Goal: Information Seeking & Learning: Learn about a topic

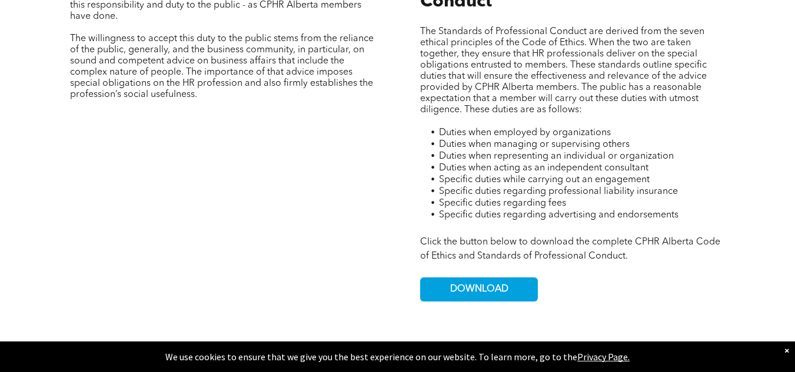
scroll to position [670, 0]
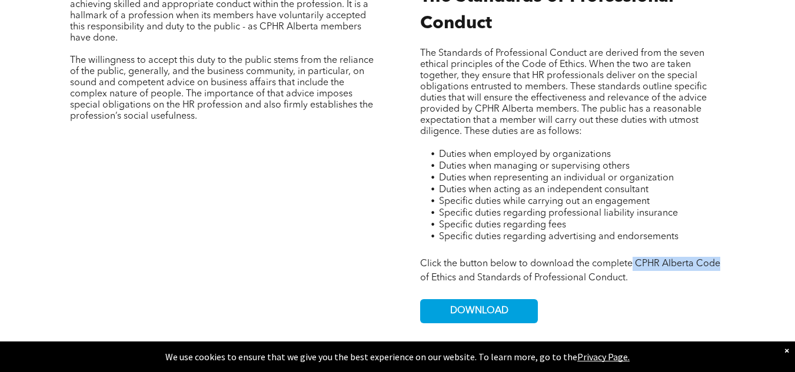
drag, startPoint x: 632, startPoint y: 254, endPoint x: 727, endPoint y: 252, distance: 94.7
click at [727, 252] on div "The Code of Ethics CPHR Alberta’s Code of Ethics contains seven ethical princip…" at bounding box center [573, 52] width 324 height 561
copy span "CPHR Alberta Code"
